Goal: Task Accomplishment & Management: Use online tool/utility

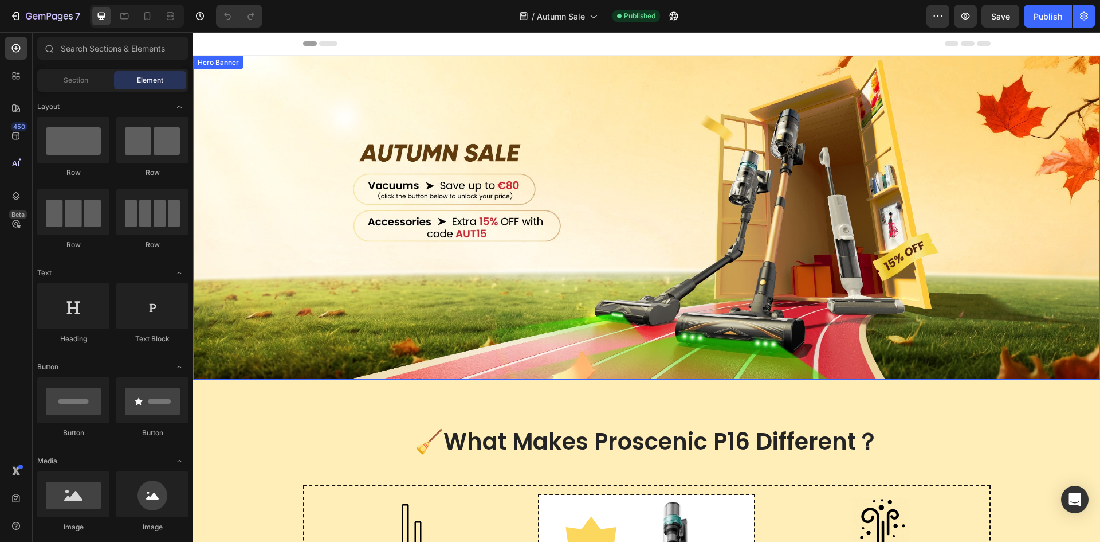
click at [233, 152] on div "Overlay" at bounding box center [646, 218] width 907 height 324
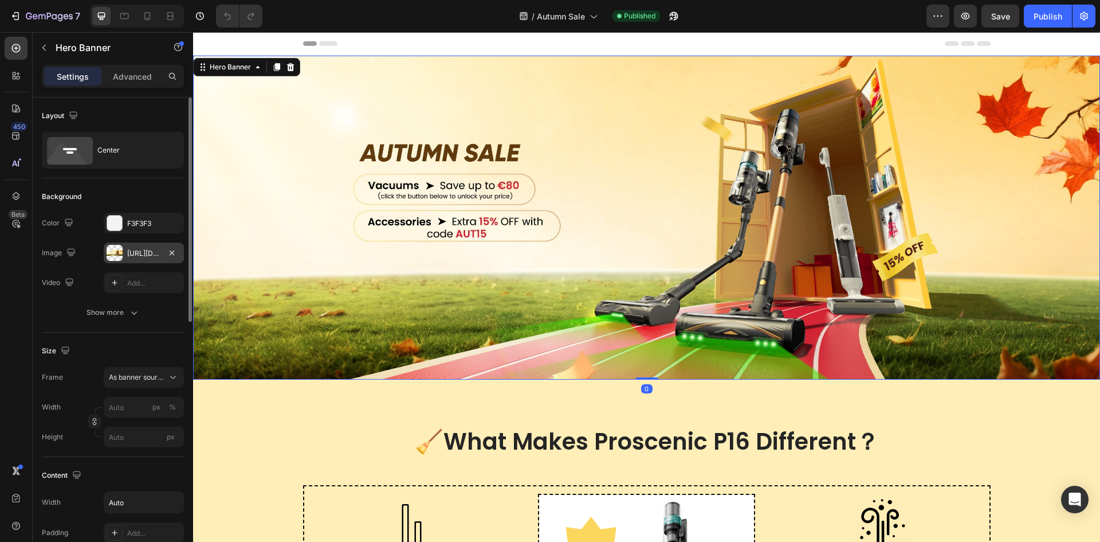
click at [138, 248] on div "https://cdn.shopify.com/s/files/1/0682/6698/3609/files/gempages_554224380171781…" at bounding box center [143, 253] width 33 height 10
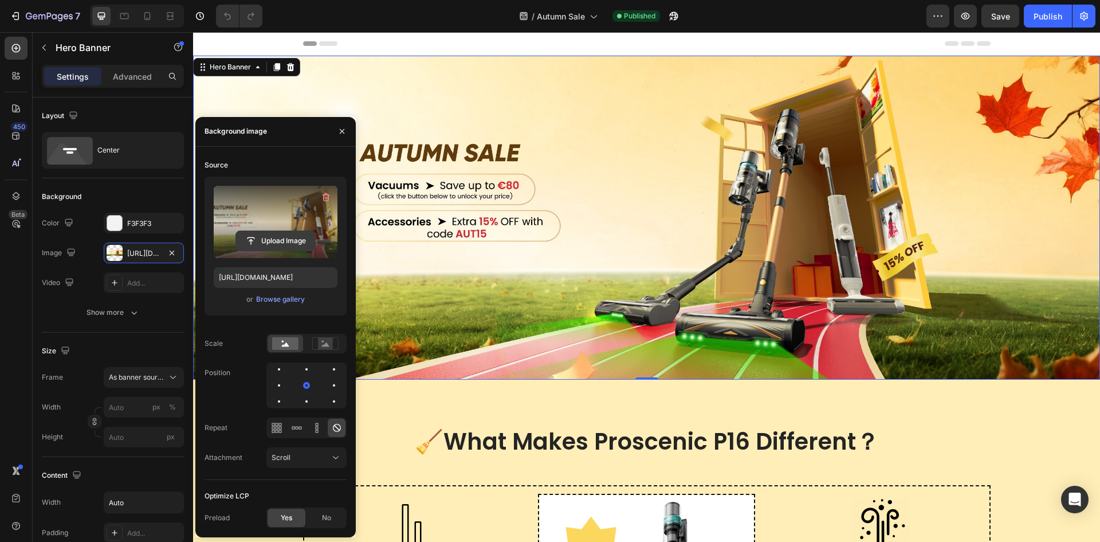
click at [288, 235] on input "file" at bounding box center [275, 240] width 79 height 19
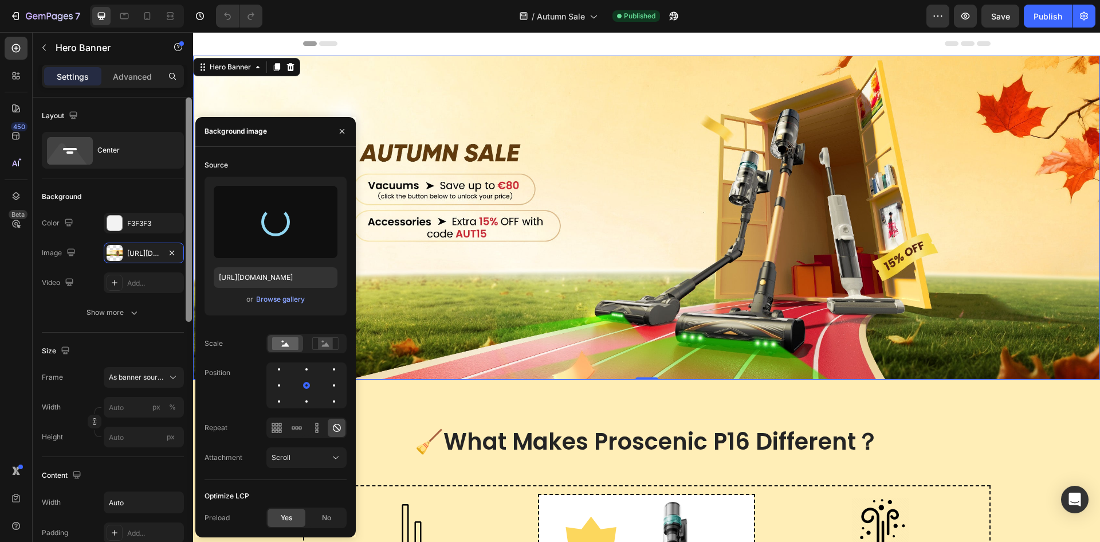
type input "https://cdn.shopify.com/s/files/1/0682/6698/3609/files/gempages_554224380171781…"
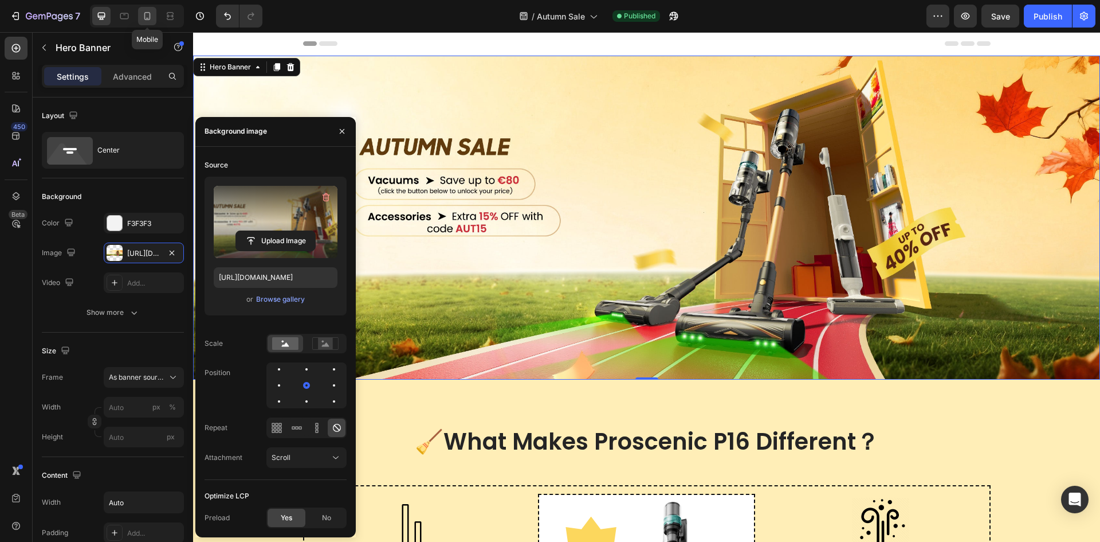
click at [141, 17] on div at bounding box center [147, 16] width 18 height 18
type input "100"
type input "Auto"
type input "100%"
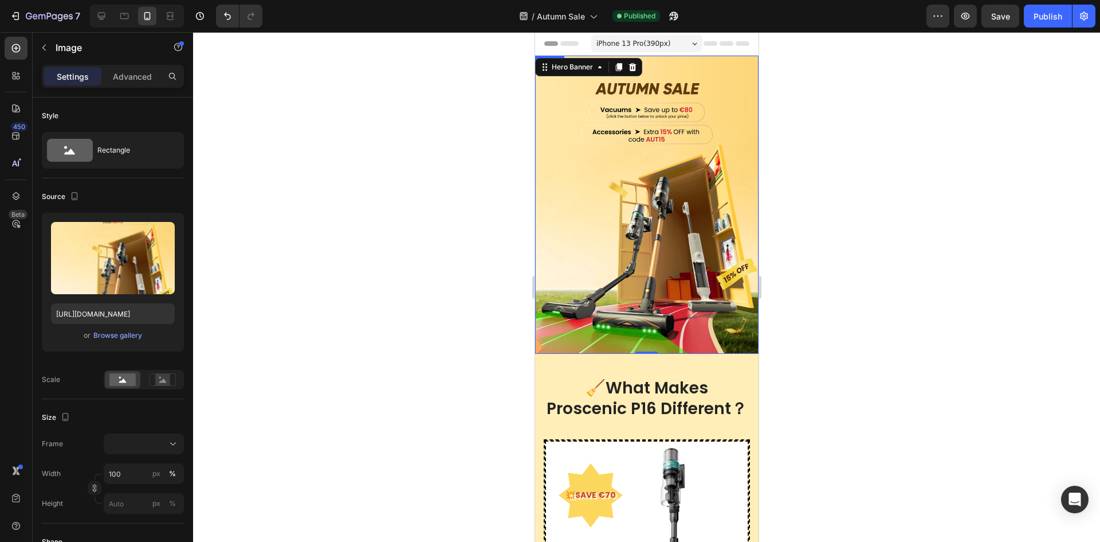
click at [627, 173] on img at bounding box center [646, 205] width 223 height 298
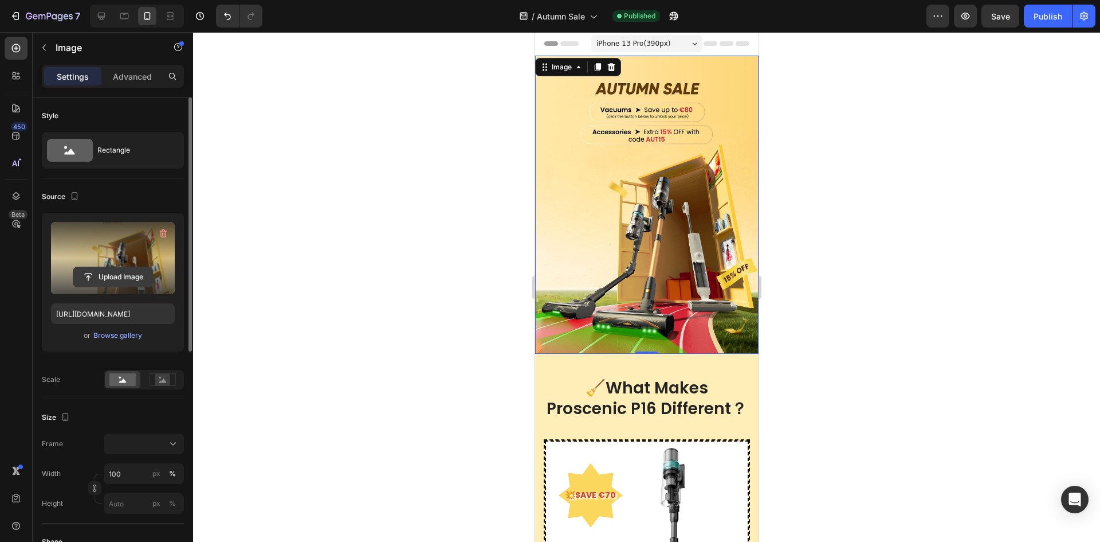
click at [109, 277] on input "file" at bounding box center [112, 276] width 79 height 19
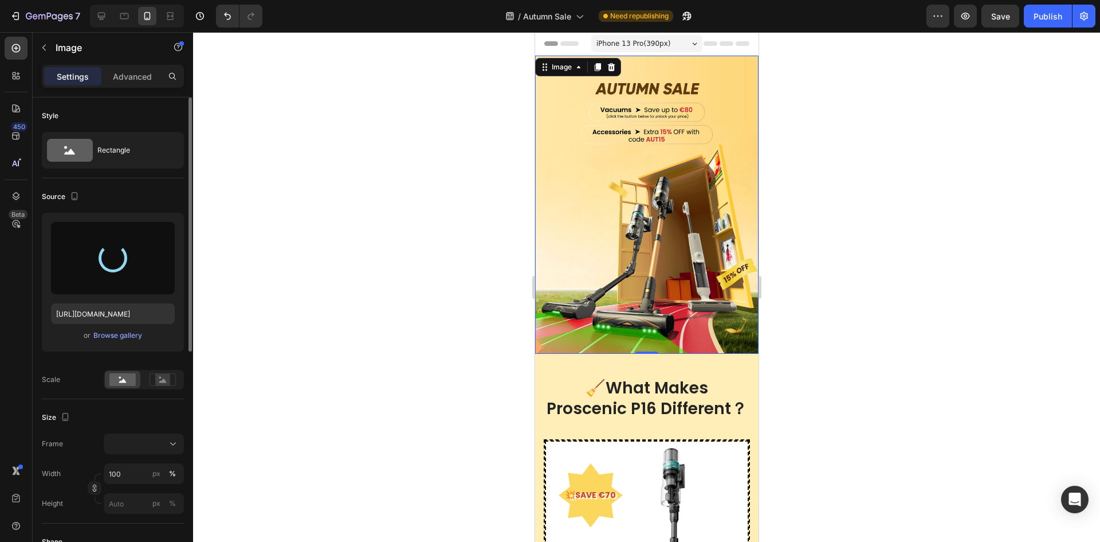
type input "https://cdn.shopify.com/s/files/1/0682/6698/3609/files/gempages_554224380171781…"
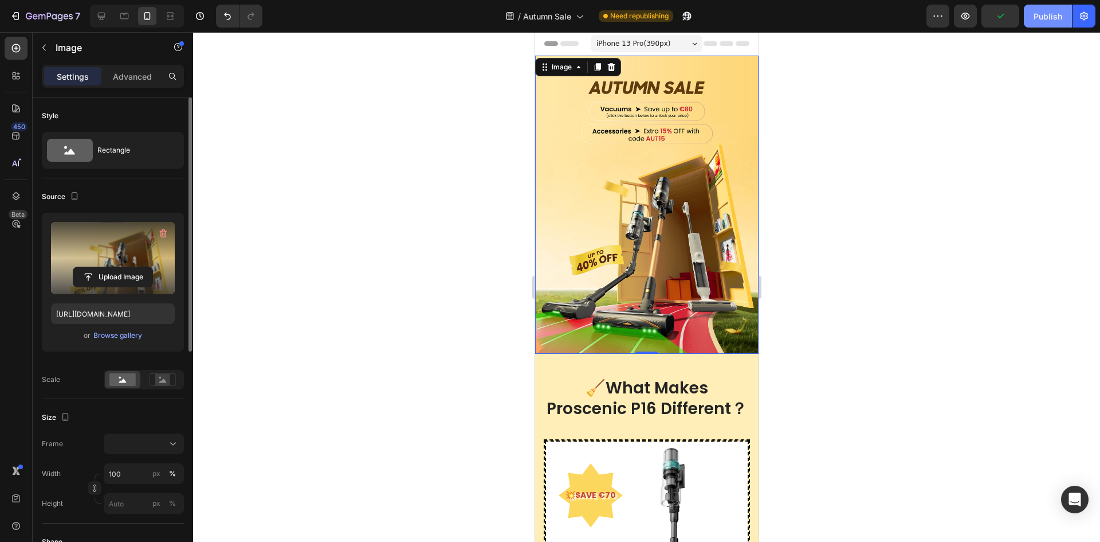
click at [1039, 22] on div "Publish" at bounding box center [1048, 16] width 29 height 12
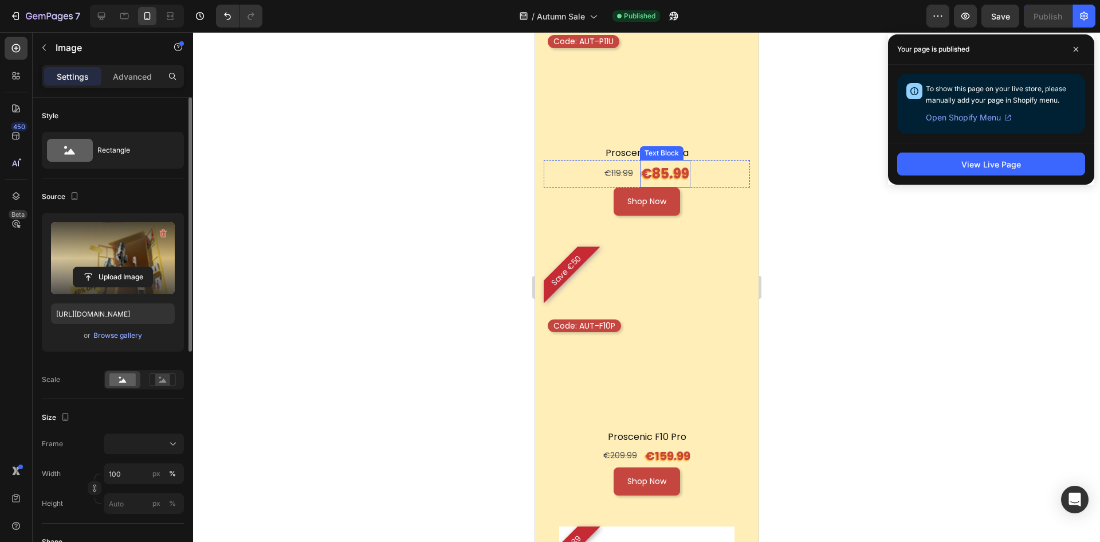
scroll to position [1834, 0]
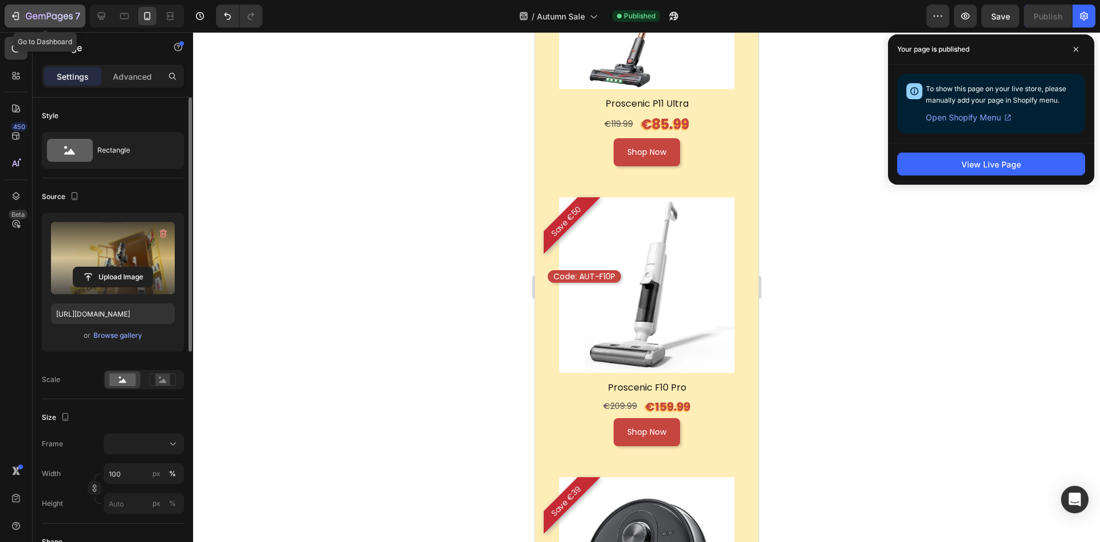
click at [40, 19] on icon "button" at bounding box center [49, 17] width 47 height 10
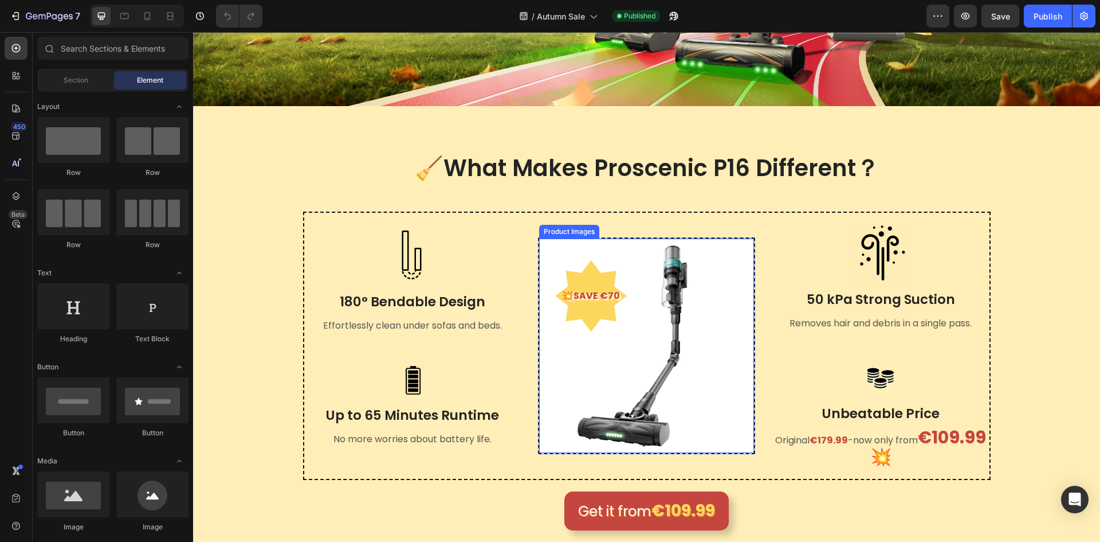
scroll to position [287, 0]
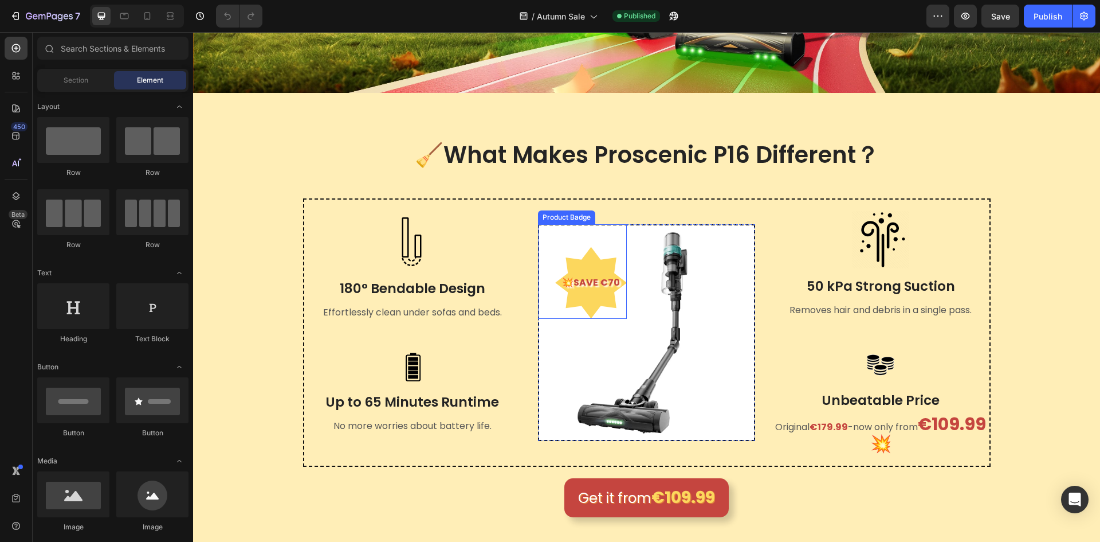
click at [590, 291] on pre "💥SAVE €70" at bounding box center [591, 283] width 72 height 30
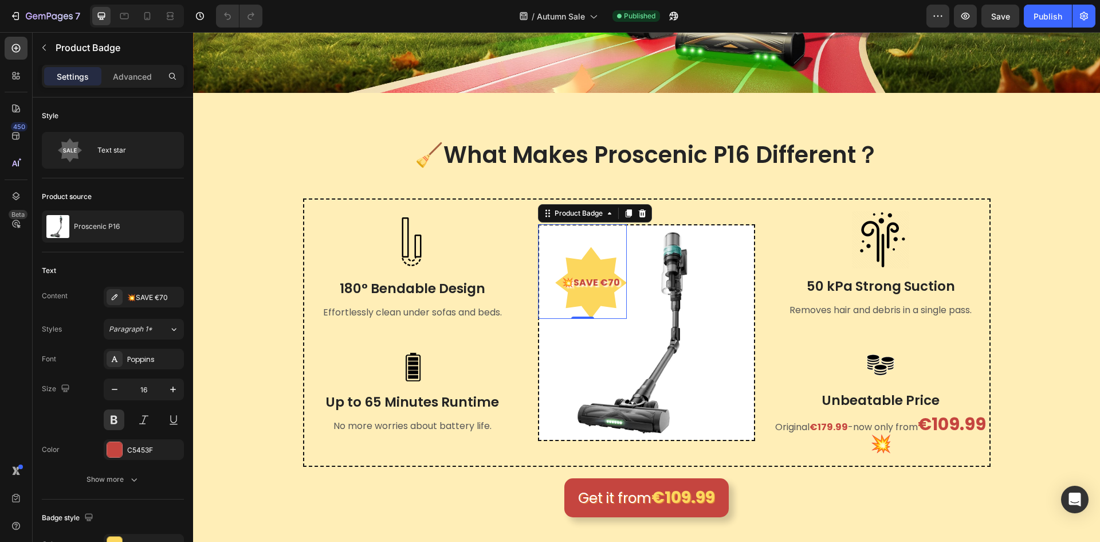
click at [134, 64] on div "Sections(18) Elements(83) Section Element Hero Section Product Detail Brands Tr…" at bounding box center [113, 286] width 160 height 509
click at [132, 70] on p "Advanced" at bounding box center [132, 76] width 39 height 12
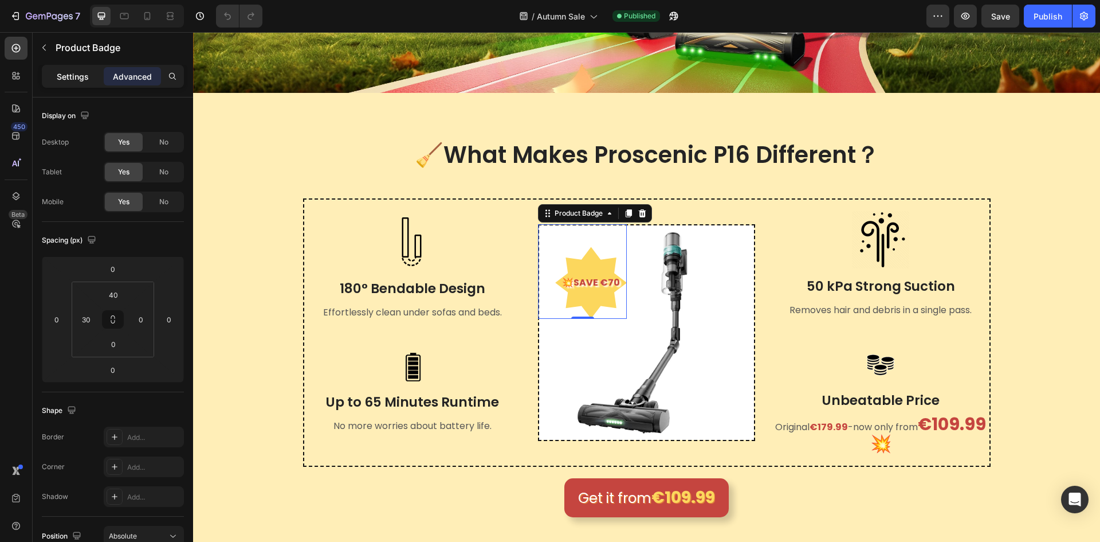
click at [86, 80] on p "Settings" at bounding box center [73, 76] width 32 height 12
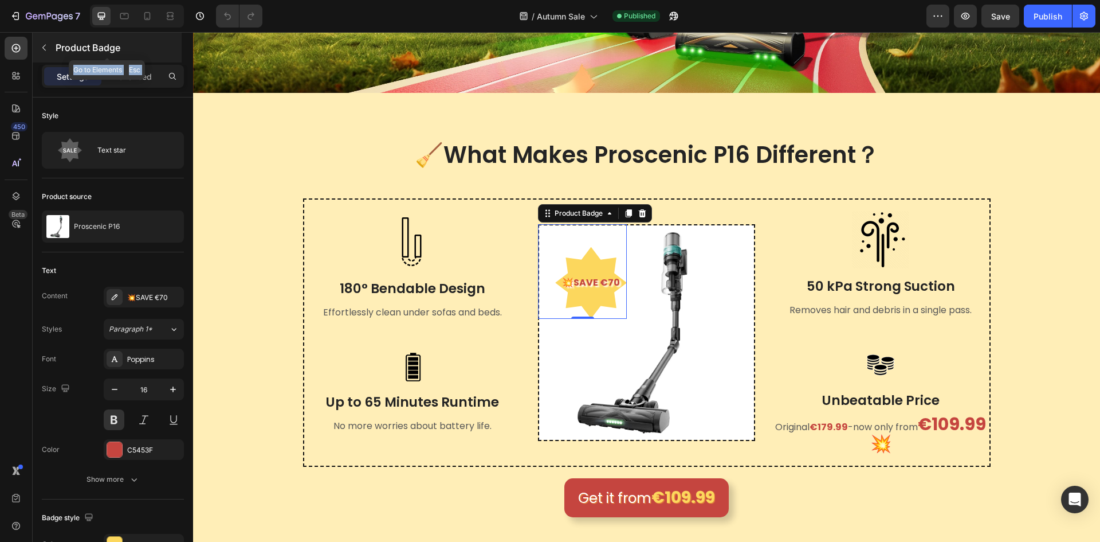
click at [56, 52] on p "Product Badge" at bounding box center [118, 48] width 124 height 14
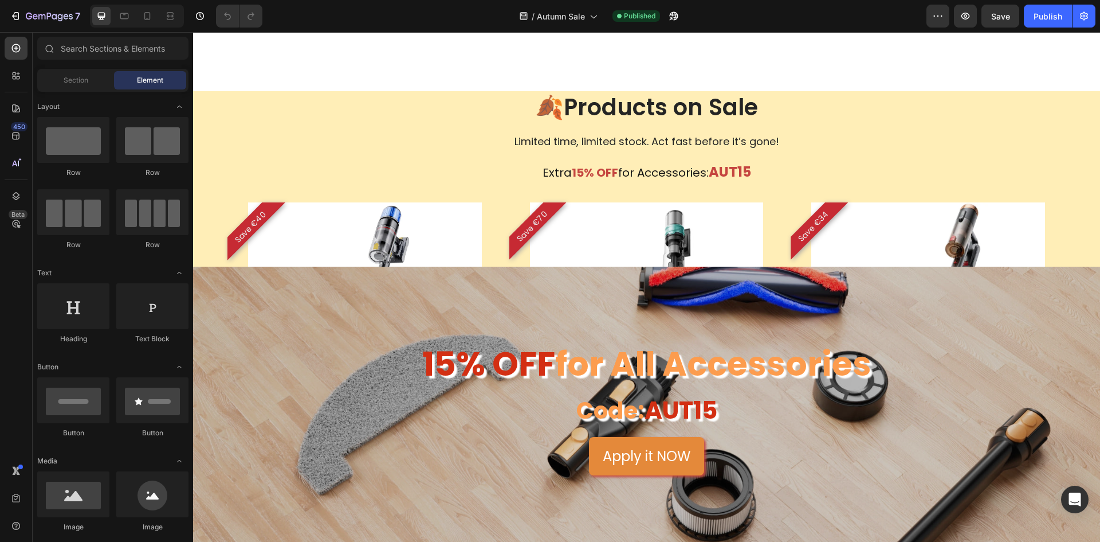
scroll to position [974, 0]
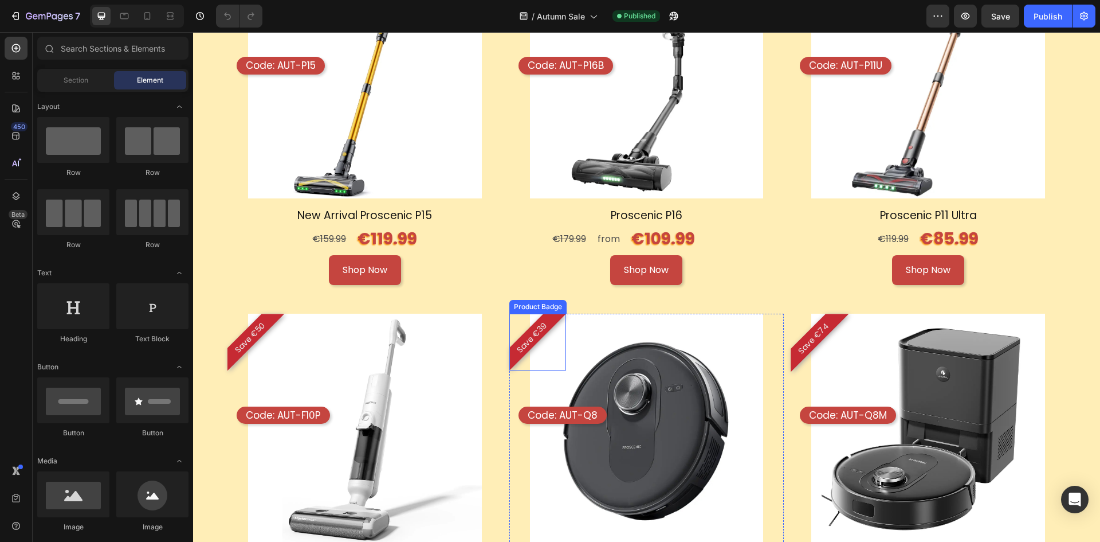
click at [532, 326] on pre "Save €39" at bounding box center [532, 337] width 50 height 50
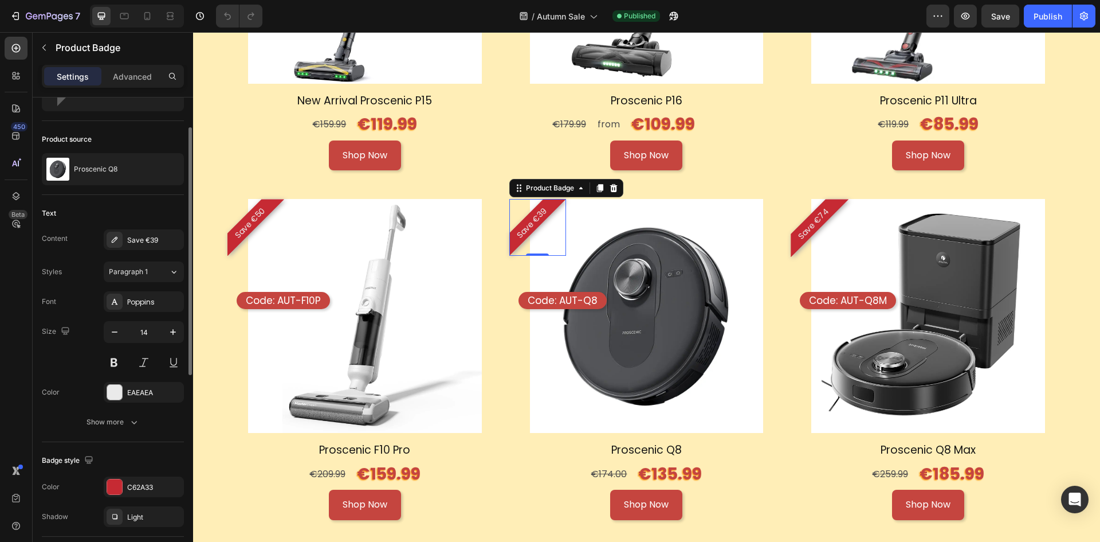
scroll to position [0, 0]
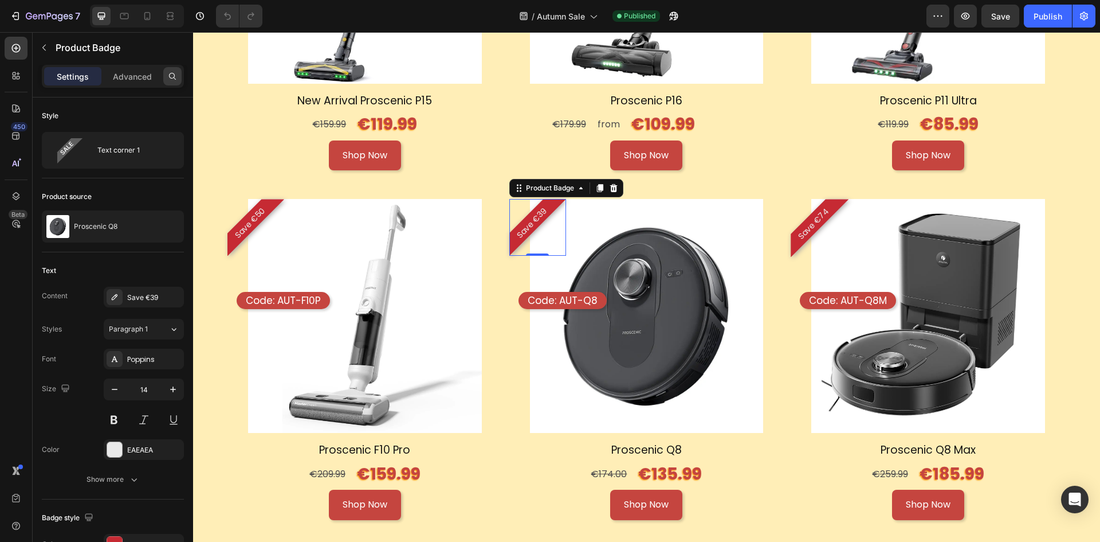
click at [170, 76] on icon at bounding box center [172, 76] width 9 height 9
